Goal: Transaction & Acquisition: Purchase product/service

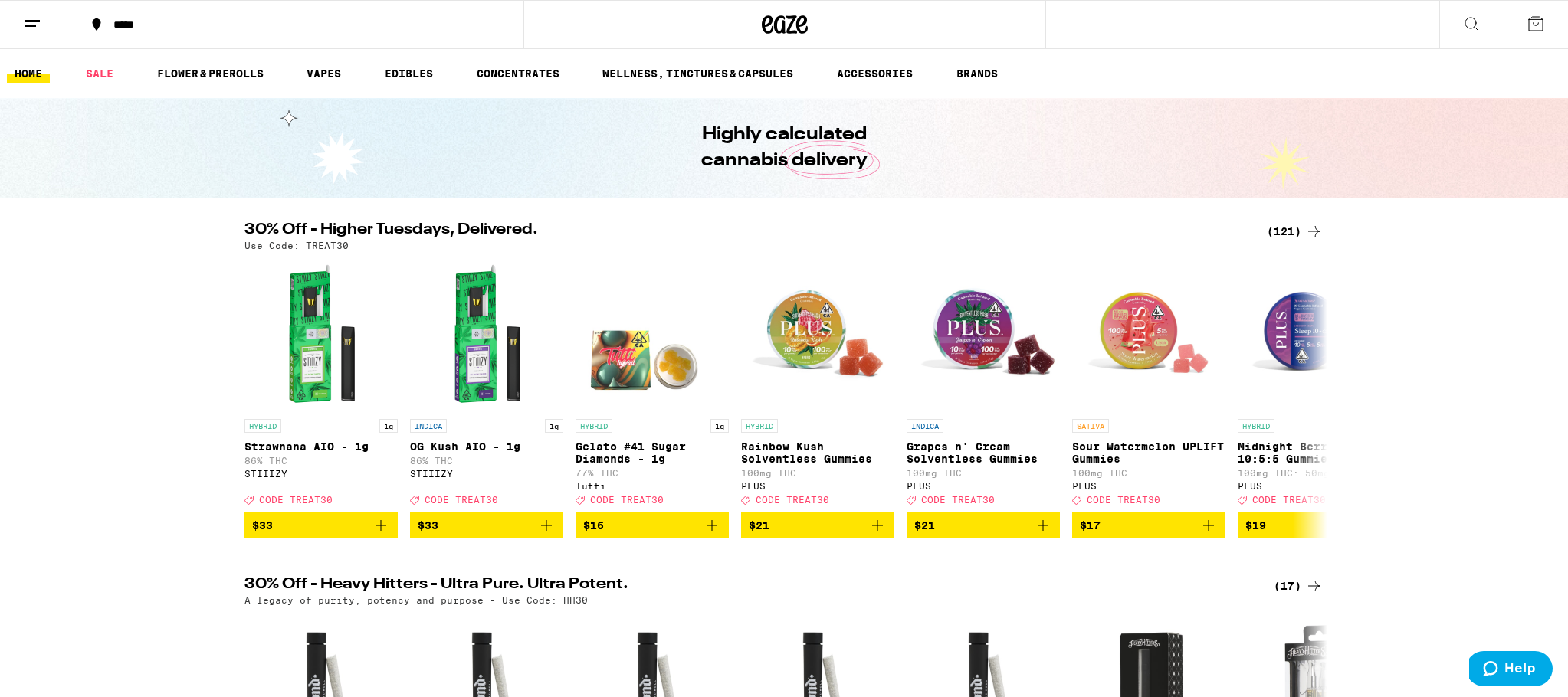
click at [1315, 229] on icon at bounding box center [1314, 231] width 19 height 19
click at [1315, 226] on icon at bounding box center [1314, 231] width 19 height 19
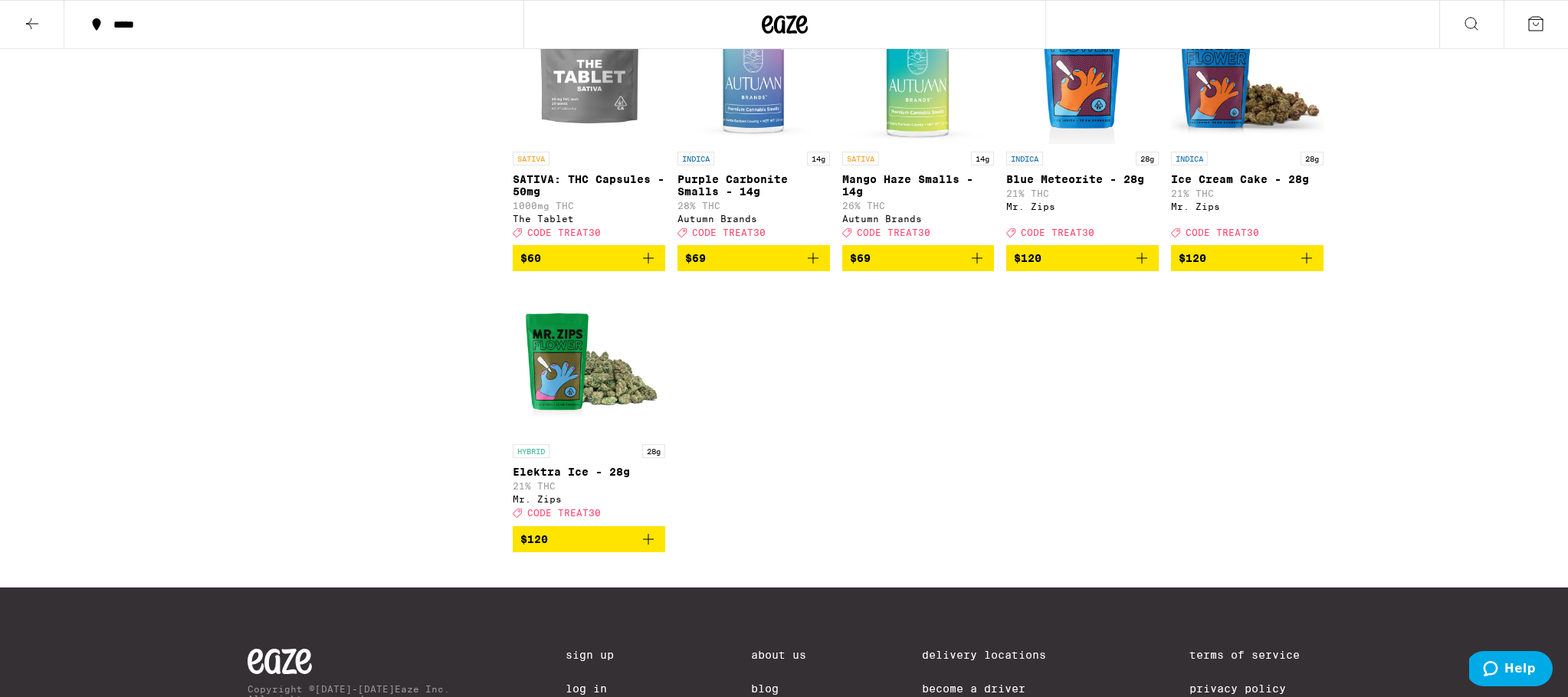
scroll to position [6961, 0]
